Goal: Navigation & Orientation: Find specific page/section

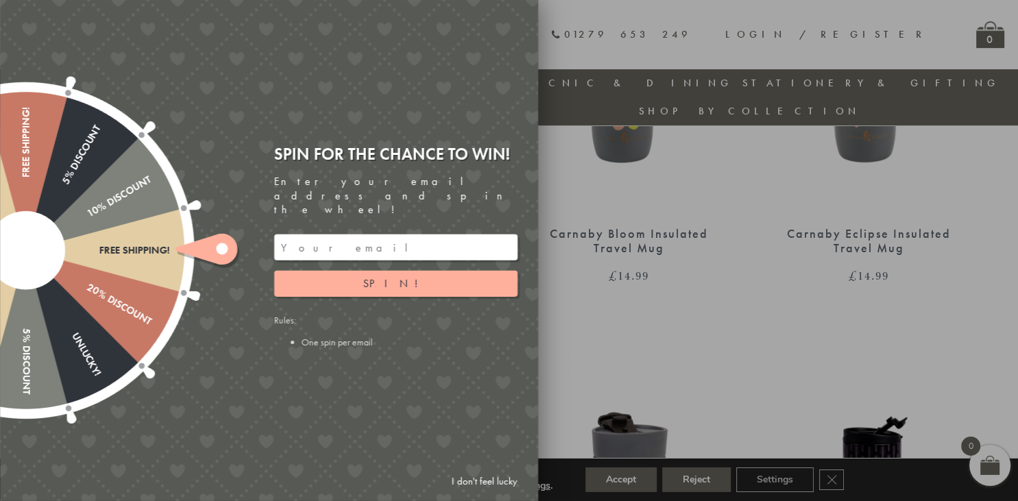
scroll to position [719, 0]
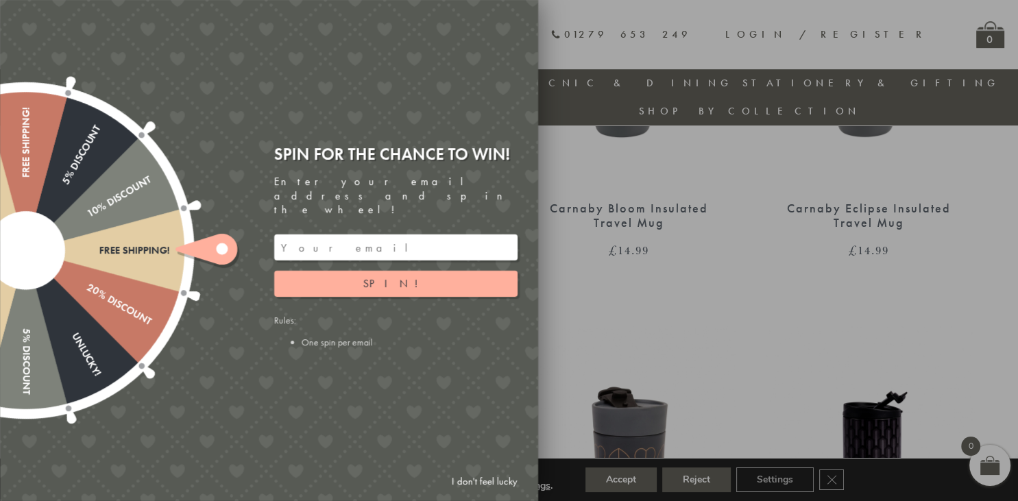
click at [485, 482] on link "I don't feel lucky" at bounding box center [484, 481] width 79 height 25
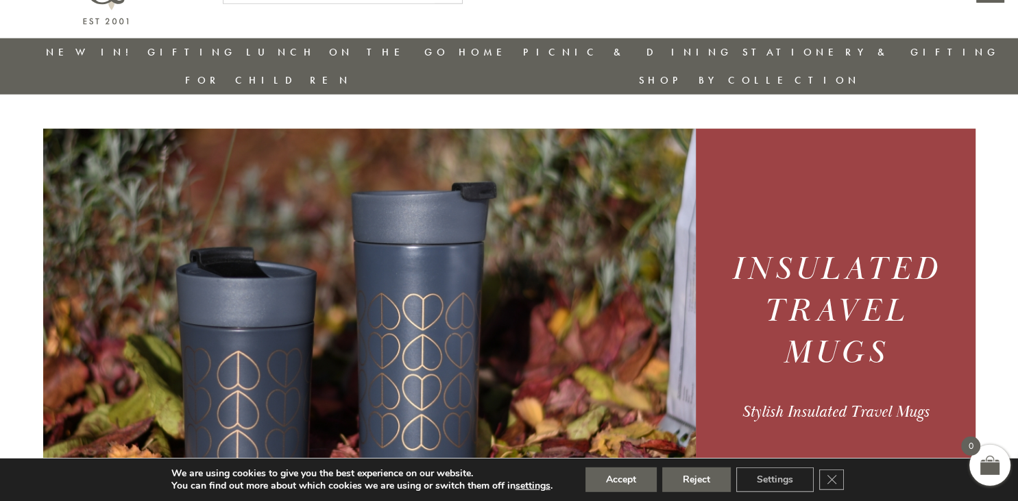
scroll to position [0, 0]
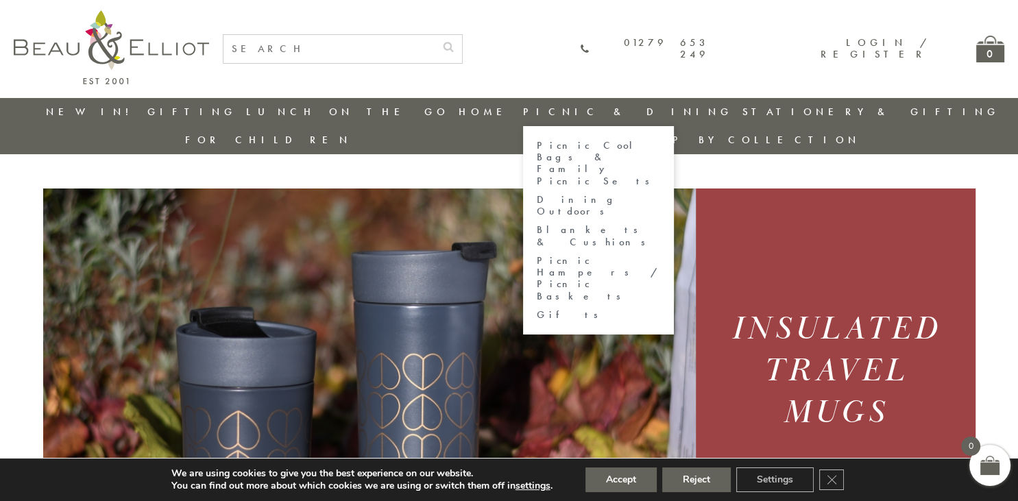
click at [537, 146] on link "Picnic Cool Bags & Family Picnic Sets" at bounding box center [598, 163] width 123 height 47
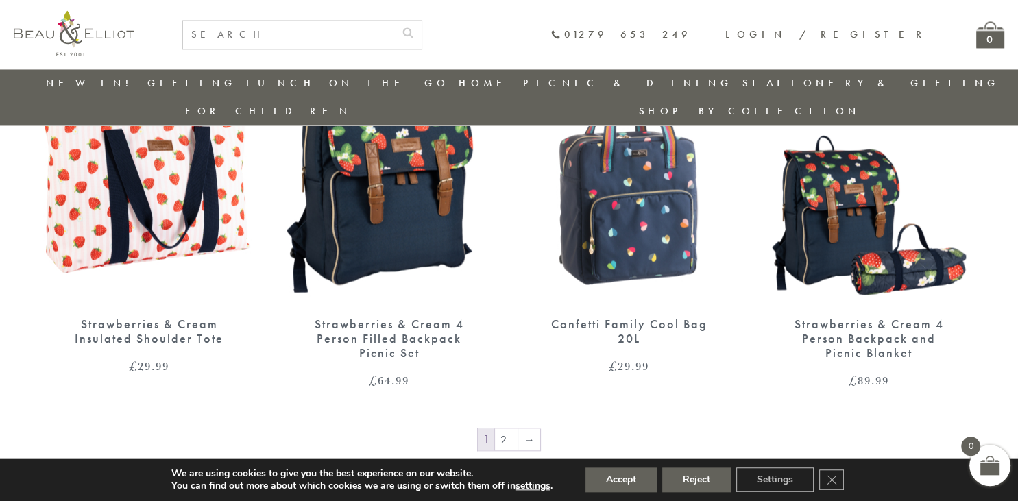
scroll to position [2240, 0]
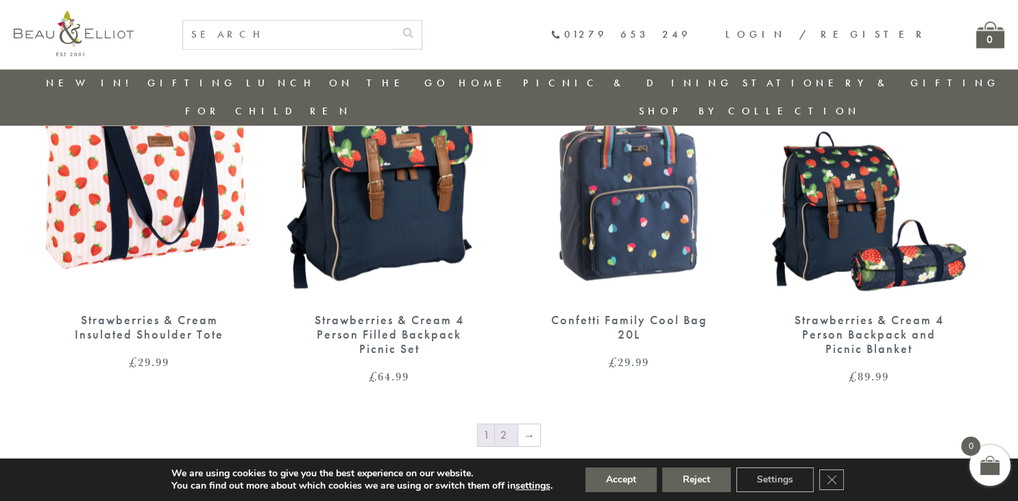
click at [510, 424] on link "2" at bounding box center [506, 435] width 23 height 22
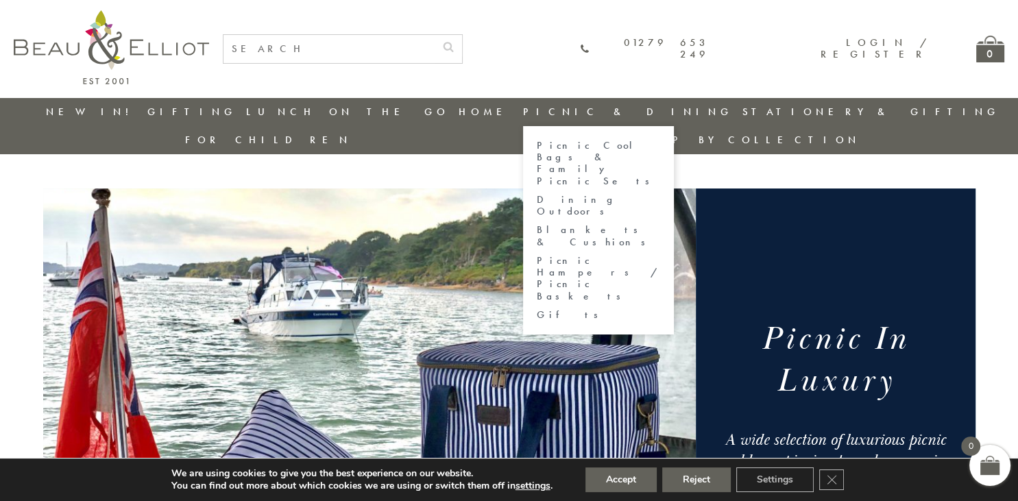
click at [537, 194] on link "Dining Outdoors" at bounding box center [598, 206] width 123 height 24
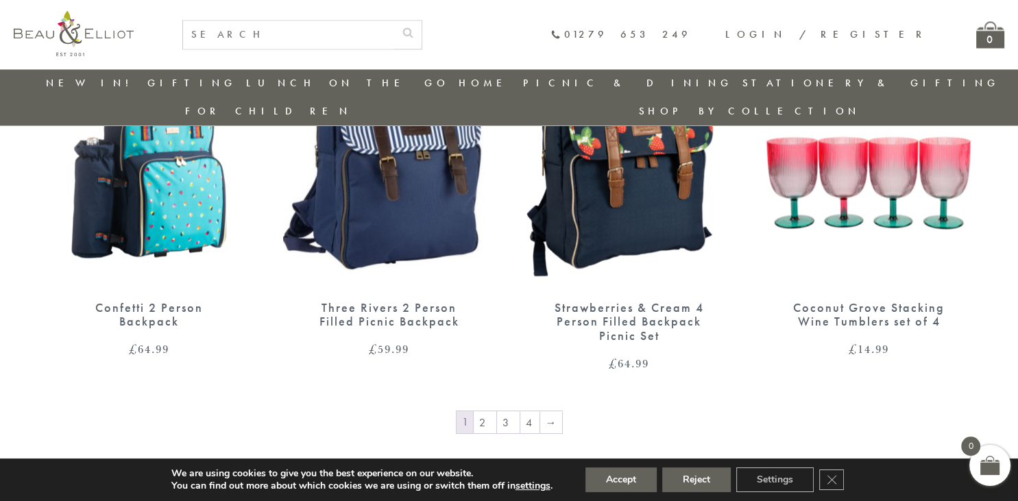
scroll to position [2455, 0]
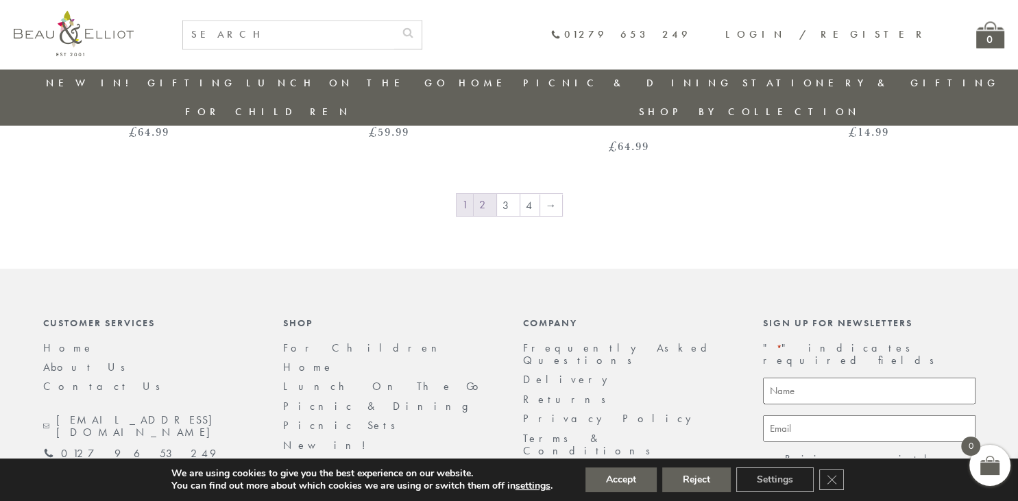
click at [491, 194] on link "2" at bounding box center [485, 205] width 23 height 22
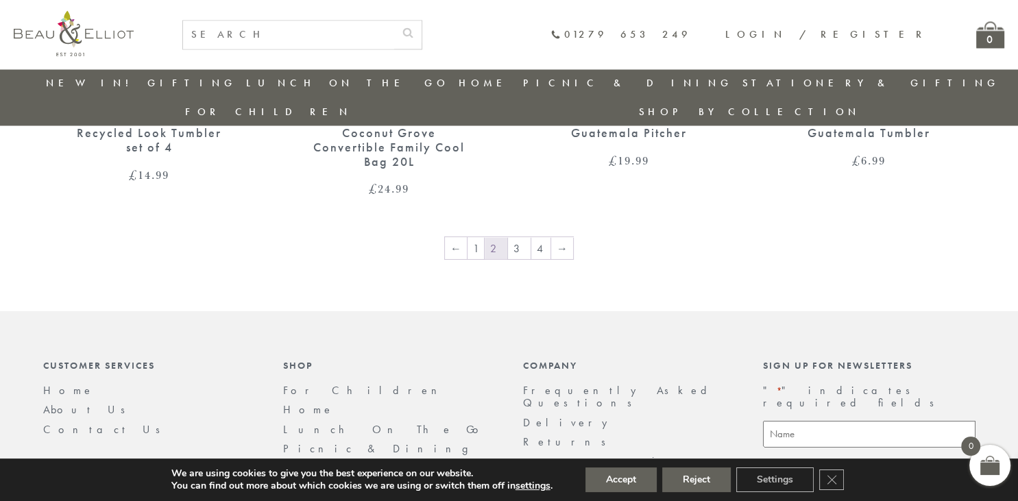
scroll to position [2558, 0]
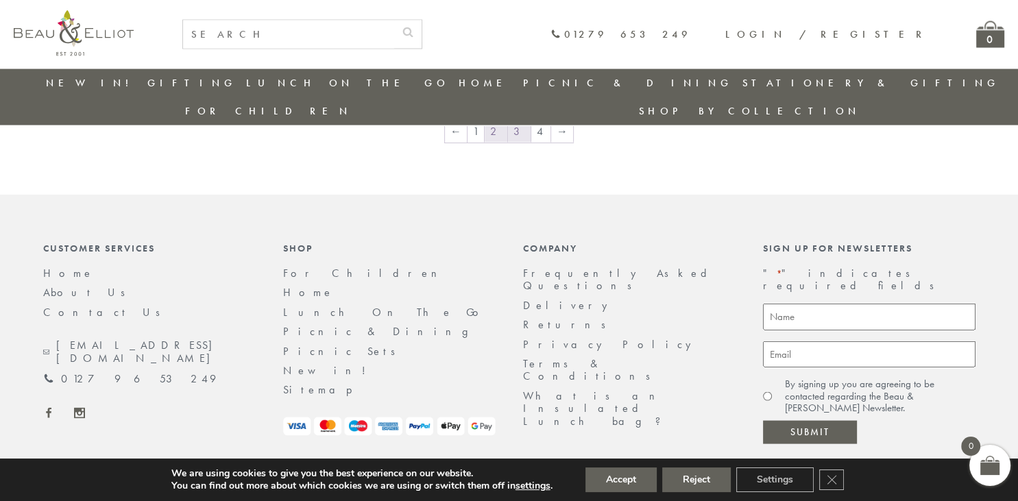
click at [519, 121] on link "3" at bounding box center [519, 132] width 23 height 22
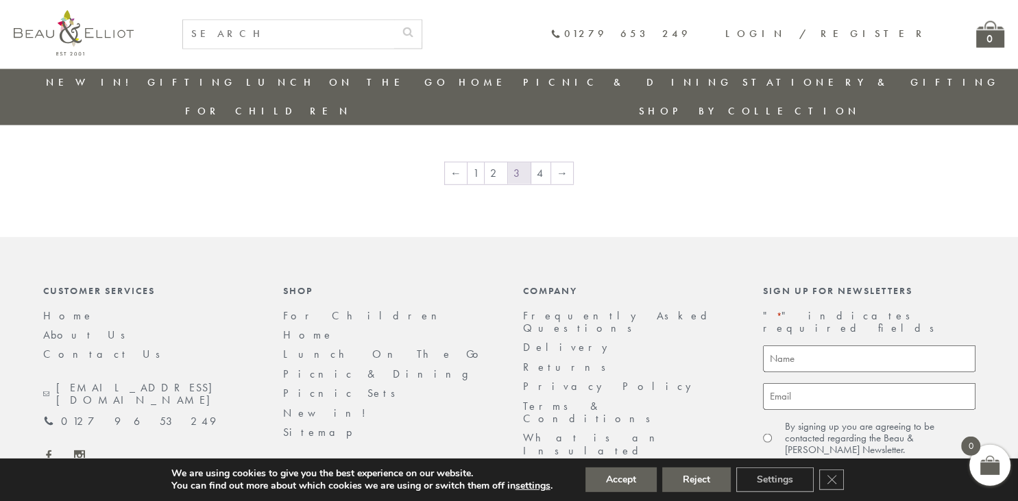
scroll to position [2455, 0]
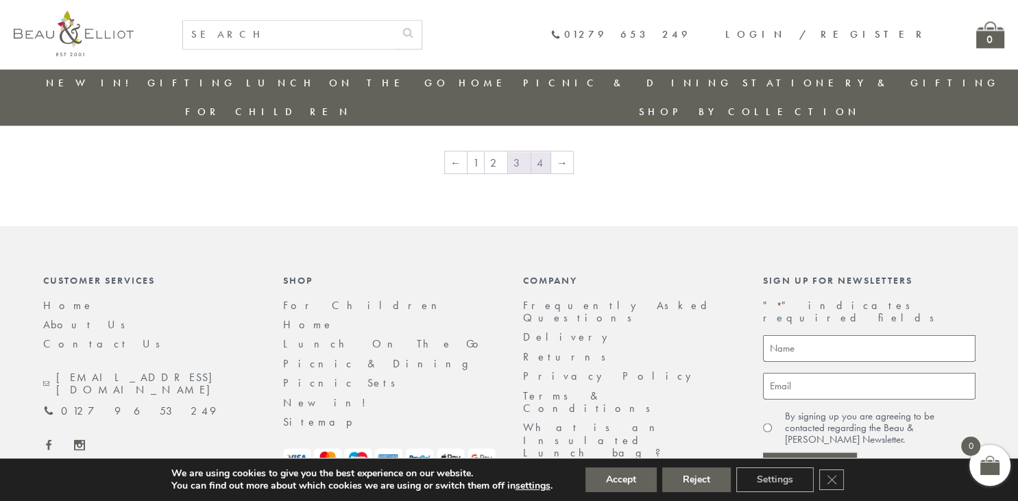
click at [533, 151] on link "4" at bounding box center [540, 162] width 19 height 22
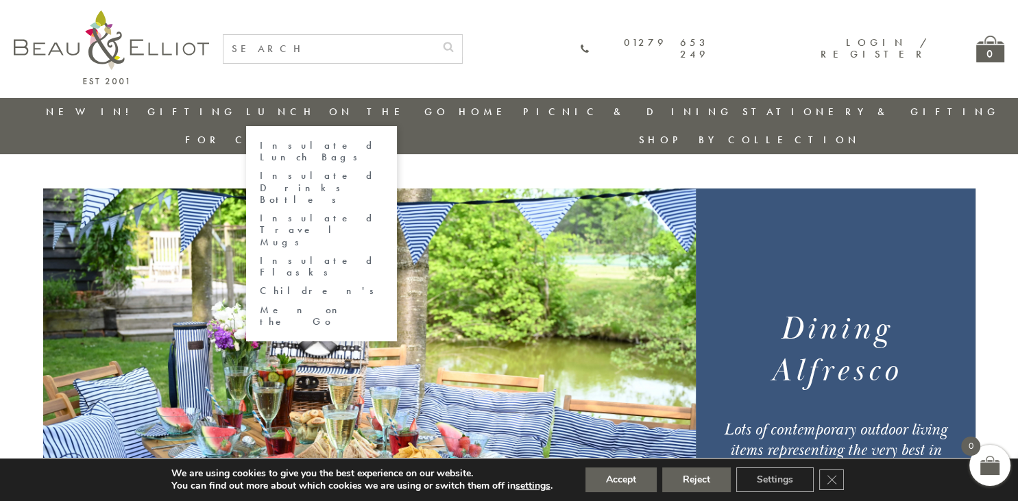
click at [260, 212] on link "Insulated Travel Mugs" at bounding box center [321, 230] width 123 height 36
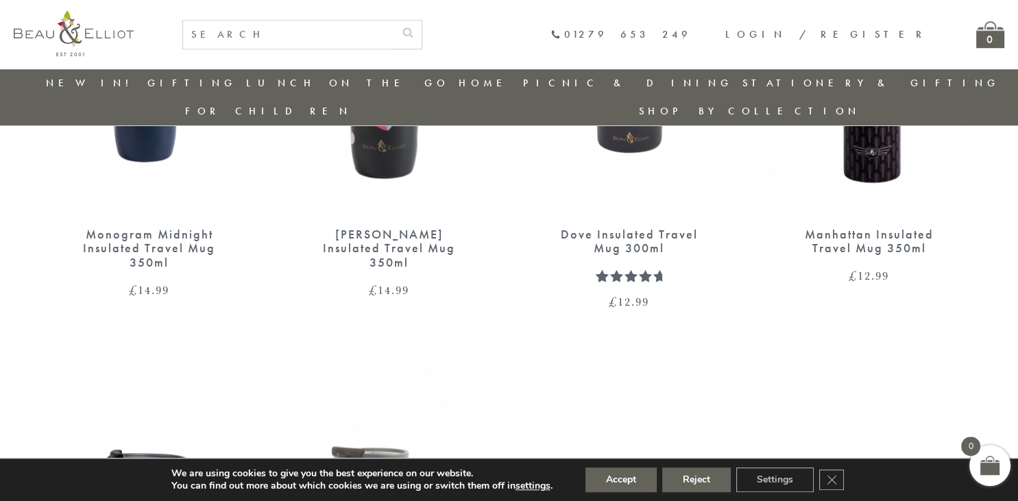
scroll to position [791, 0]
